Goal: Browse casually

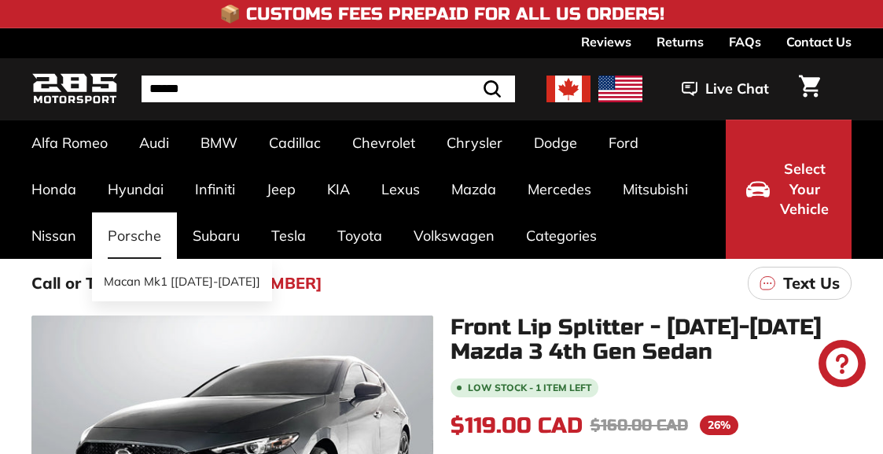
scroll to position [243, 0]
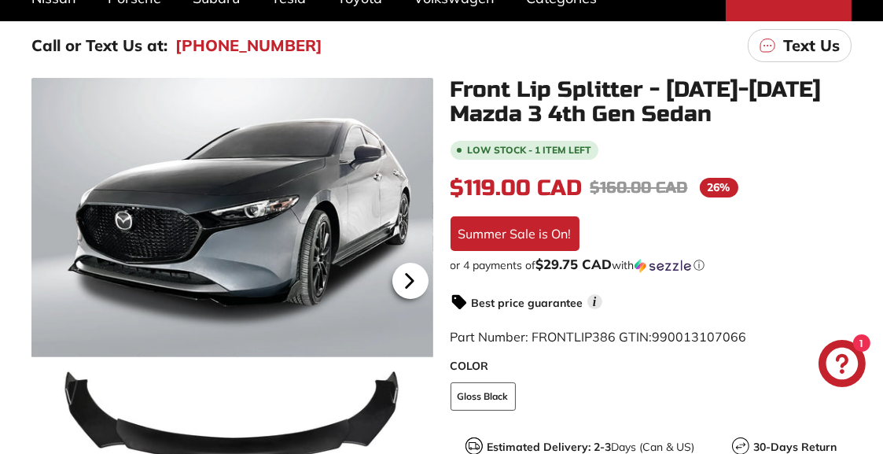
click at [417, 285] on icon at bounding box center [410, 281] width 36 height 36
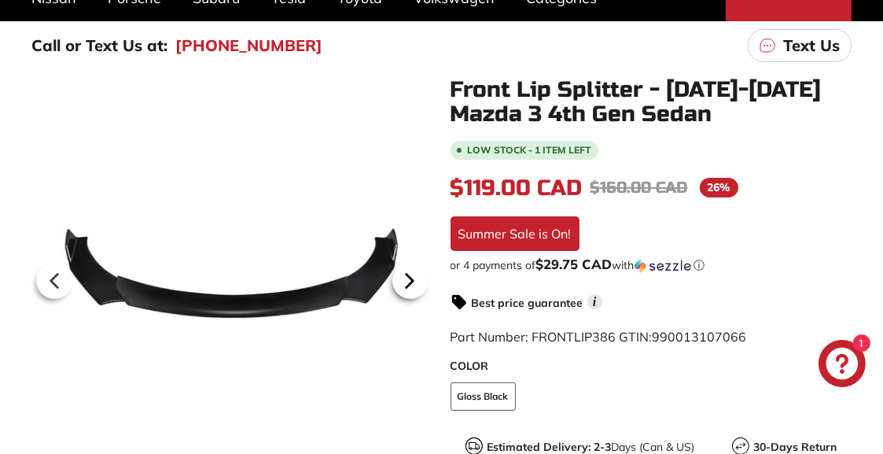
click at [417, 285] on icon at bounding box center [410, 281] width 36 height 36
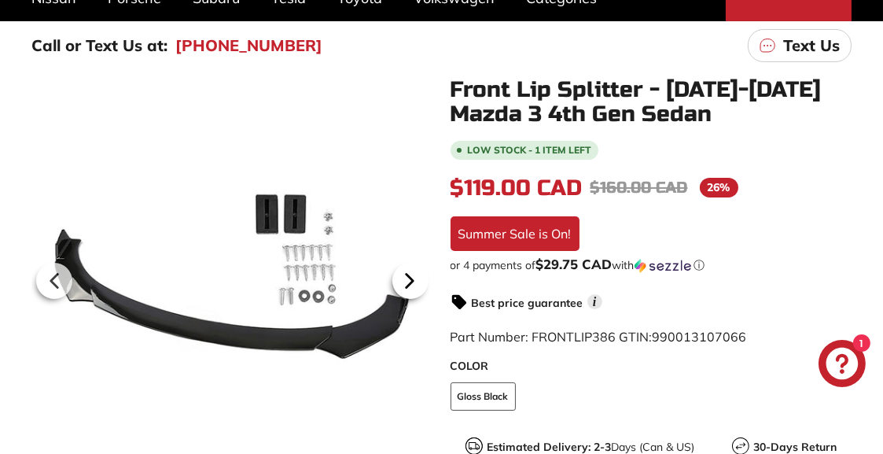
click at [417, 285] on icon at bounding box center [410, 281] width 36 height 36
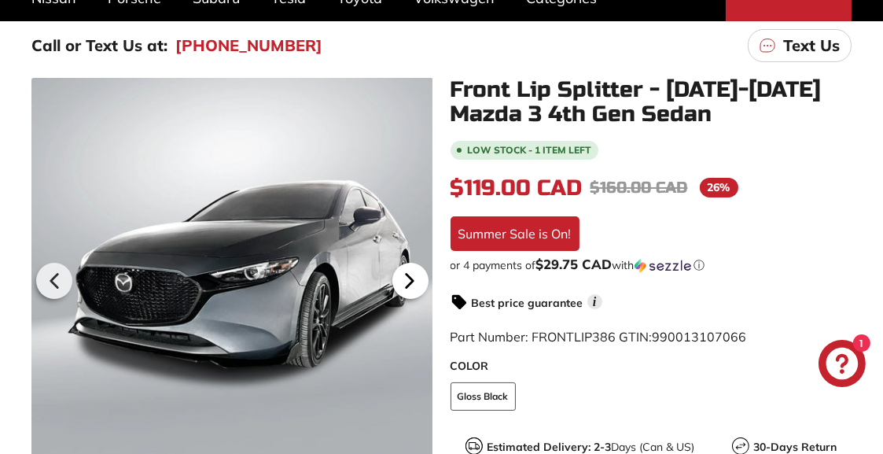
click at [417, 285] on icon at bounding box center [410, 281] width 36 height 36
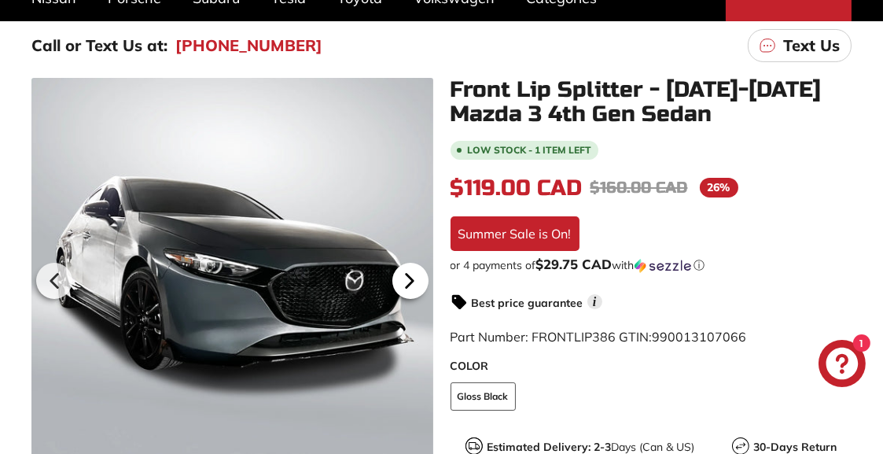
click at [417, 285] on icon at bounding box center [410, 281] width 36 height 36
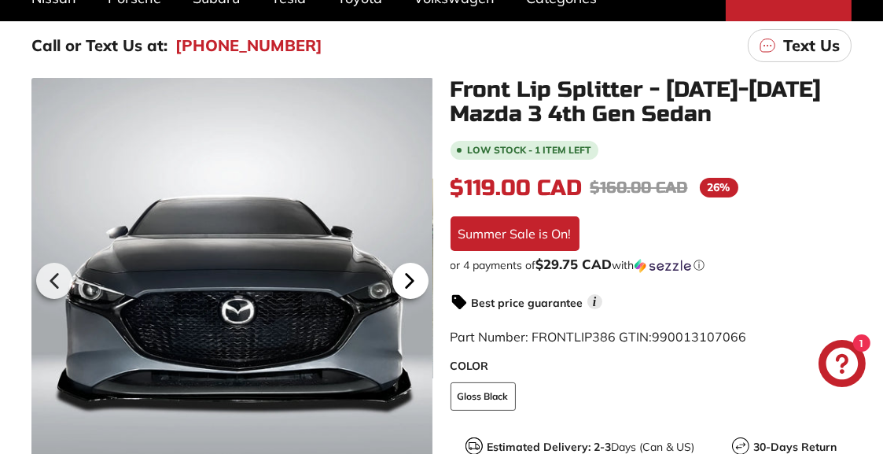
click at [417, 285] on icon at bounding box center [410, 281] width 36 height 36
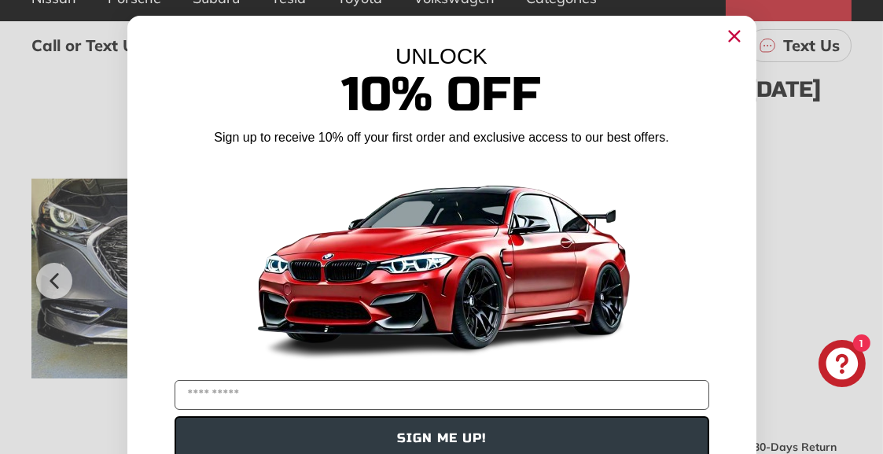
click at [417, 285] on div "UNLOCK 10% Off Sign up to receive 10% off your first order and exclusive access…" at bounding box center [441, 252] width 629 height 472
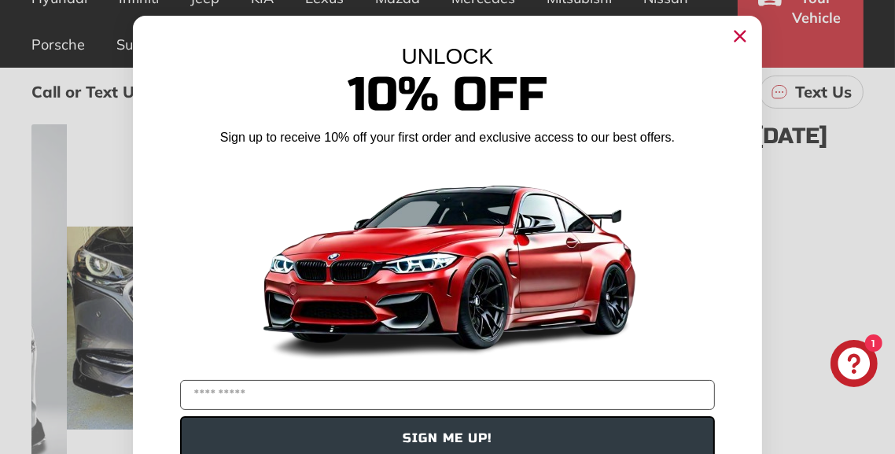
click at [731, 36] on circle "Close dialog" at bounding box center [740, 36] width 24 height 24
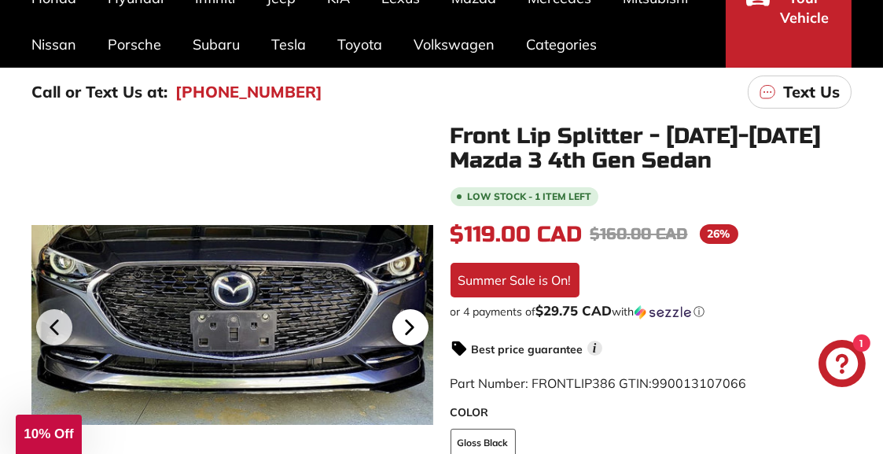
click at [415, 325] on icon at bounding box center [410, 327] width 36 height 36
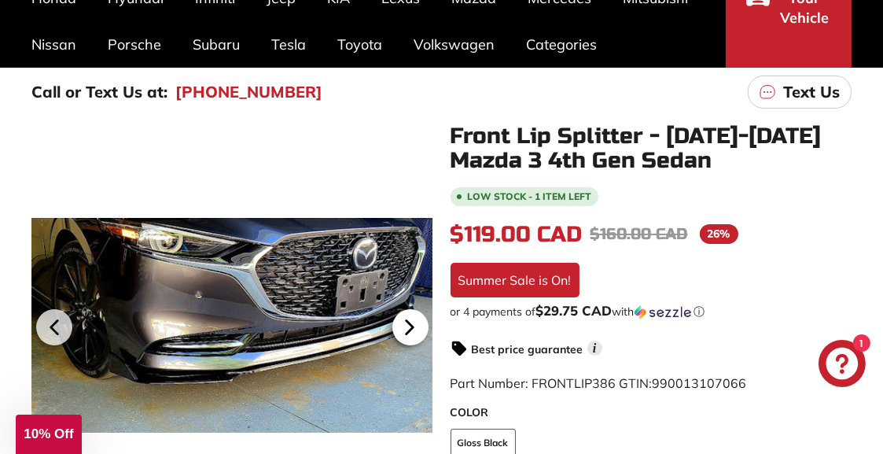
click at [413, 323] on icon at bounding box center [410, 327] width 36 height 36
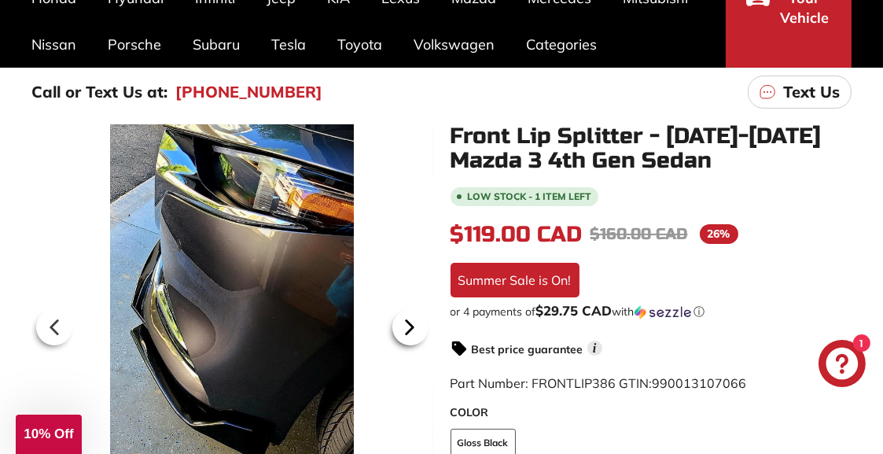
click at [413, 323] on icon at bounding box center [410, 327] width 36 height 36
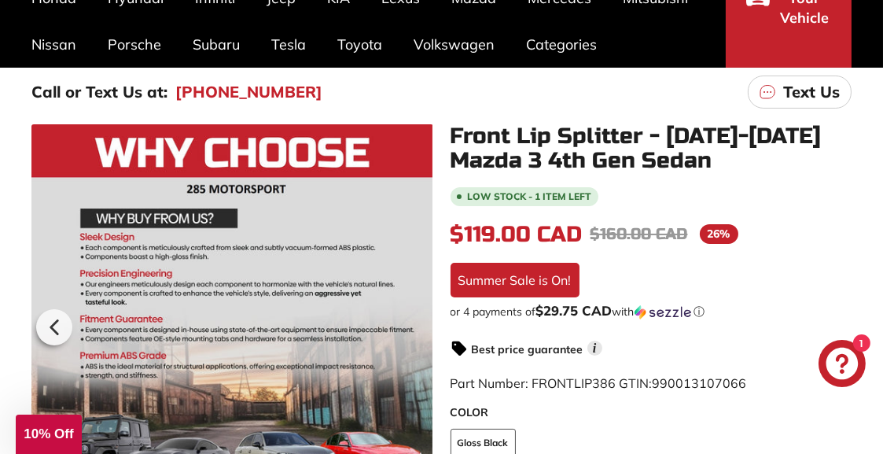
click at [413, 323] on div at bounding box center [232, 325] width 402 height 402
